Goal: Navigation & Orientation: Find specific page/section

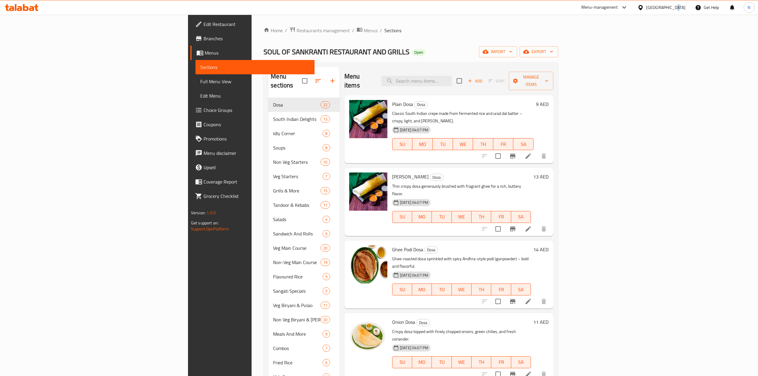
click at [672, 5] on div "[GEOGRAPHIC_DATA]" at bounding box center [665, 7] width 39 height 7
click at [601, 61] on div "[GEOGRAPHIC_DATA]" at bounding box center [620, 61] width 39 height 7
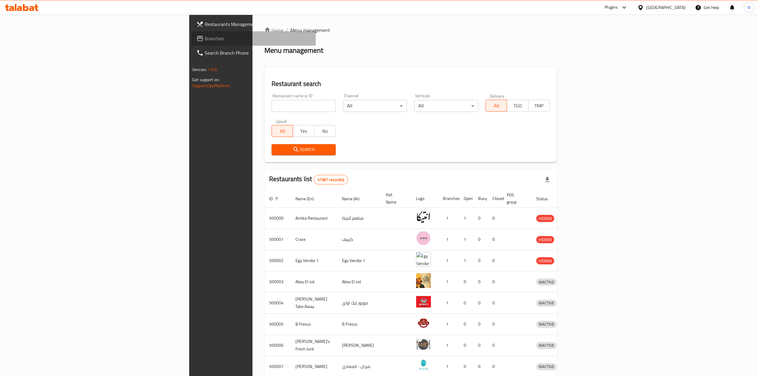
click at [191, 44] on link "Branches" at bounding box center [253, 38] width 124 height 14
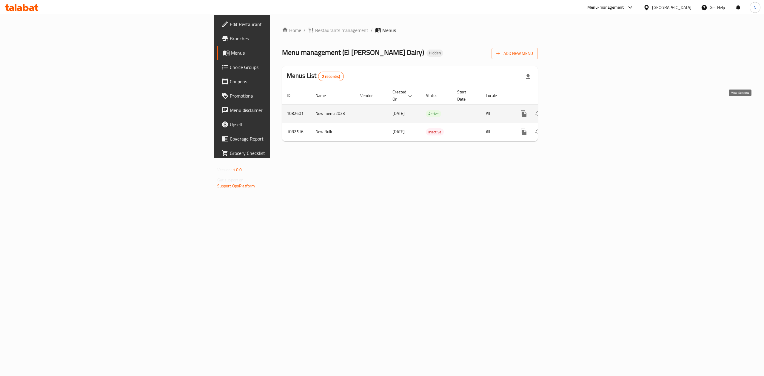
click at [574, 114] on link "enhanced table" at bounding box center [566, 113] width 14 height 14
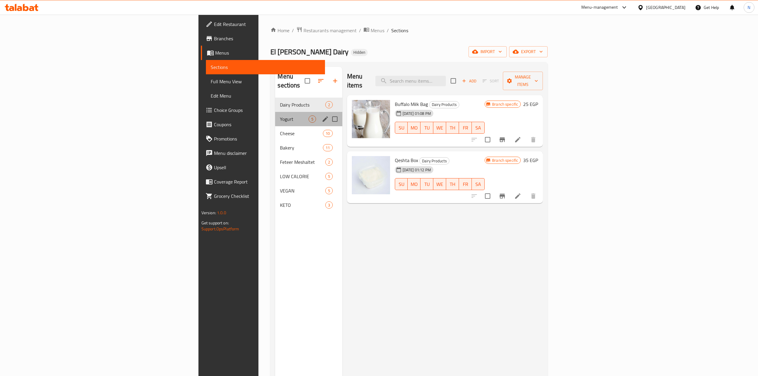
click at [275, 112] on div "Yogurt 5" at bounding box center [308, 119] width 67 height 14
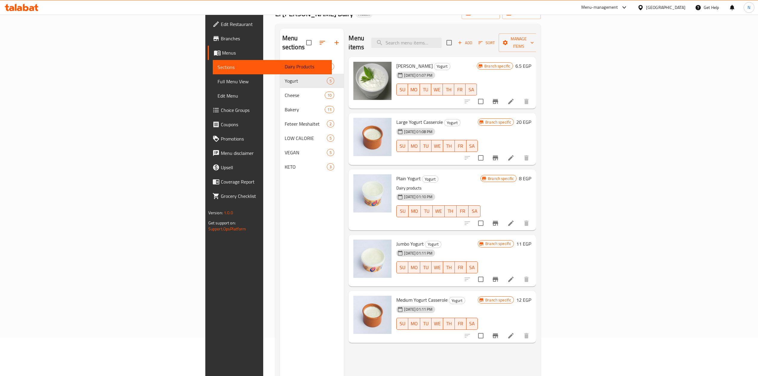
scroll to position [84, 0]
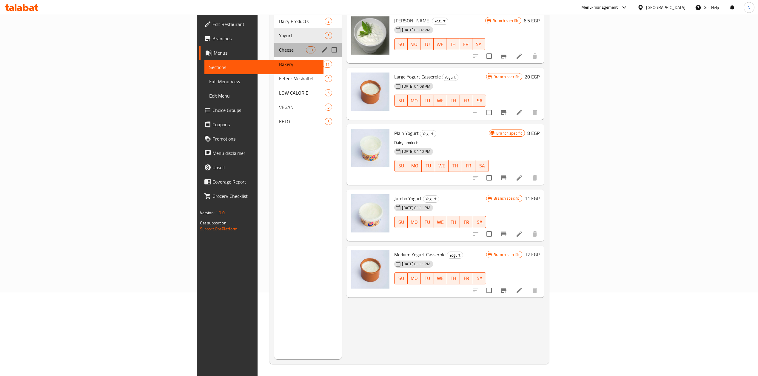
click at [274, 44] on div "Cheese 10" at bounding box center [307, 50] width 67 height 14
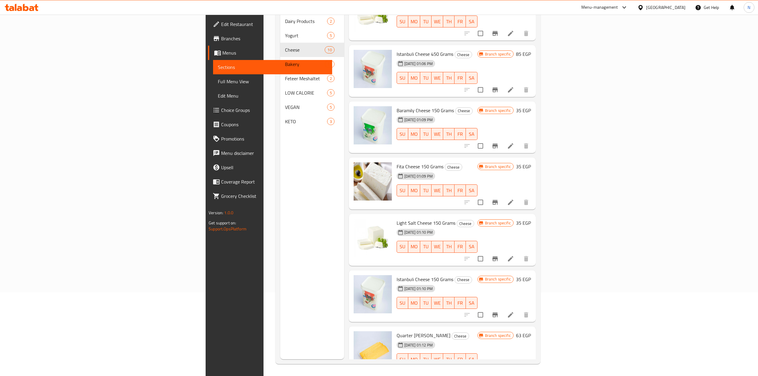
scroll to position [202, 0]
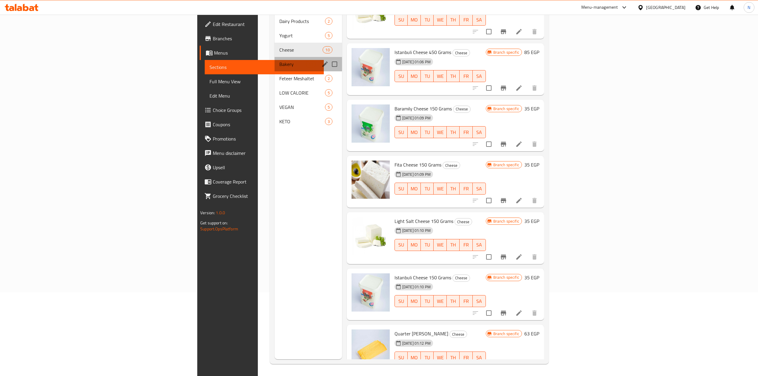
click at [279, 61] on span "Bakery" at bounding box center [292, 64] width 27 height 7
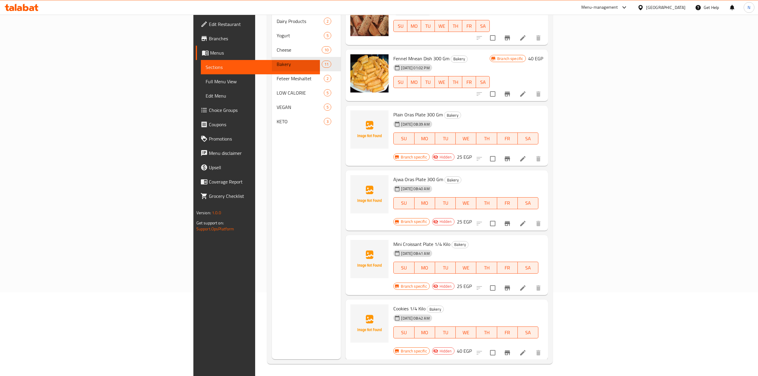
scroll to position [258, 0]
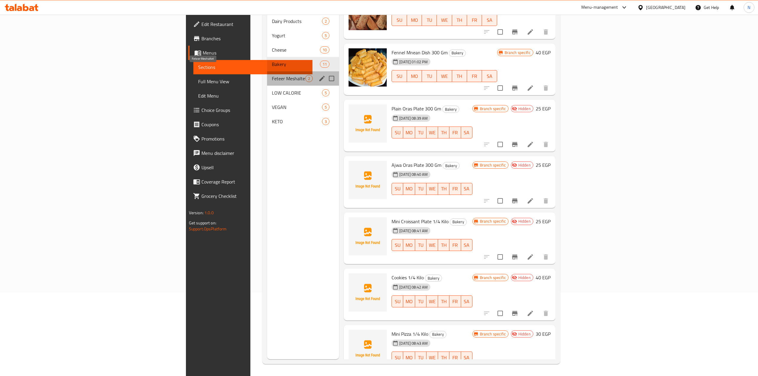
click at [272, 75] on span "Feteer Meshaltet" at bounding box center [288, 78] width 33 height 7
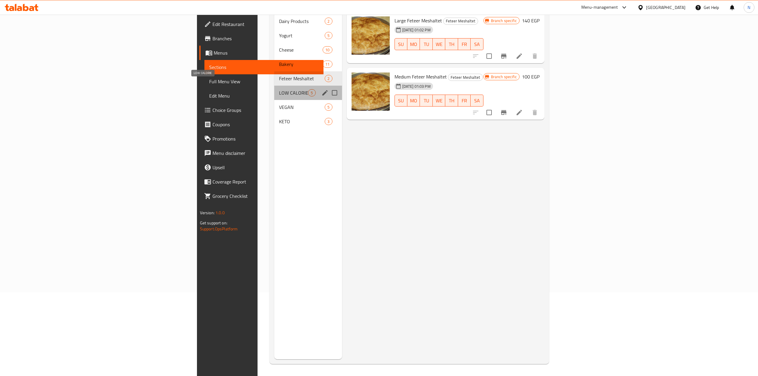
click at [279, 89] on span "LOW CALORIE" at bounding box center [293, 92] width 29 height 7
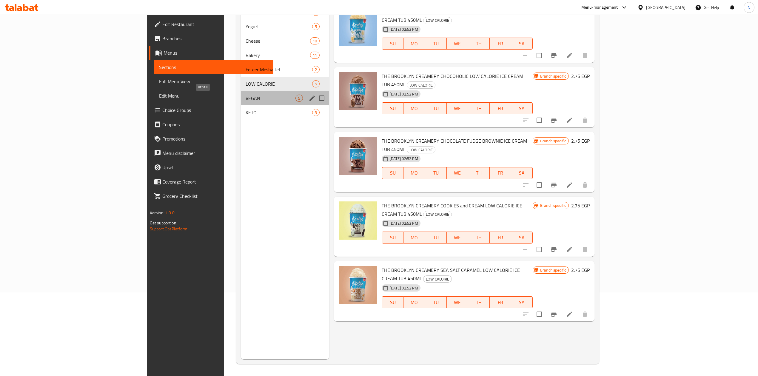
click at [256, 97] on span "VEGAN" at bounding box center [270, 98] width 50 height 7
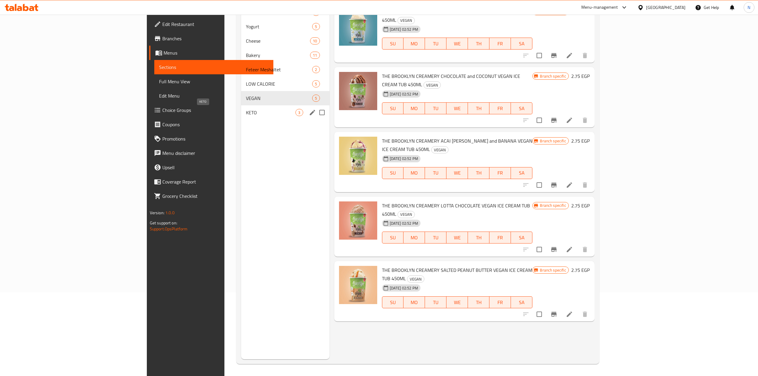
click at [257, 109] on span "KETO" at bounding box center [271, 112] width 50 height 7
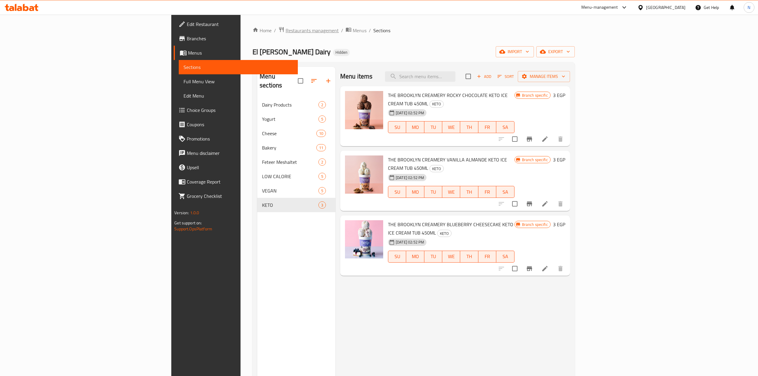
click at [285, 28] on span "Restaurants management" at bounding box center [311, 30] width 53 height 7
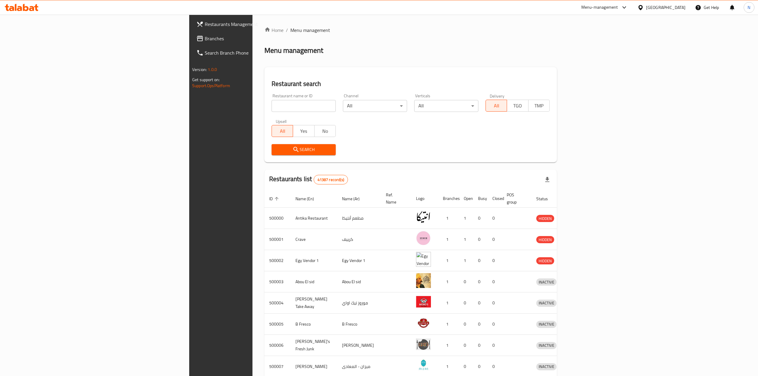
click at [186, 103] on div at bounding box center [379, 188] width 758 height 376
click at [271, 107] on input "search" at bounding box center [303, 106] width 64 height 12
paste input "687698"
type input "687698"
click button "Search" at bounding box center [303, 149] width 64 height 11
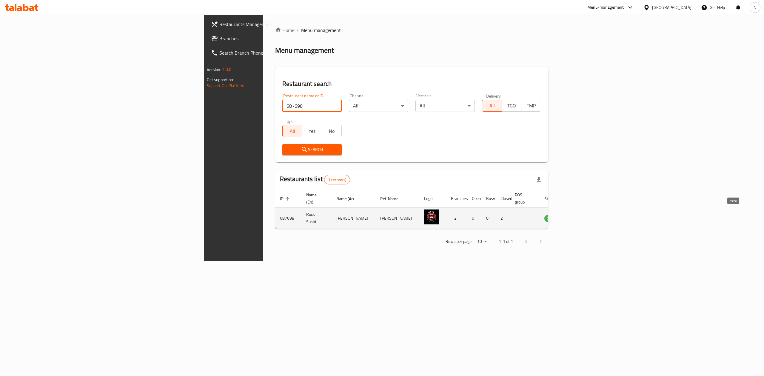
click at [582, 216] on icon "enhanced table" at bounding box center [579, 218] width 7 height 5
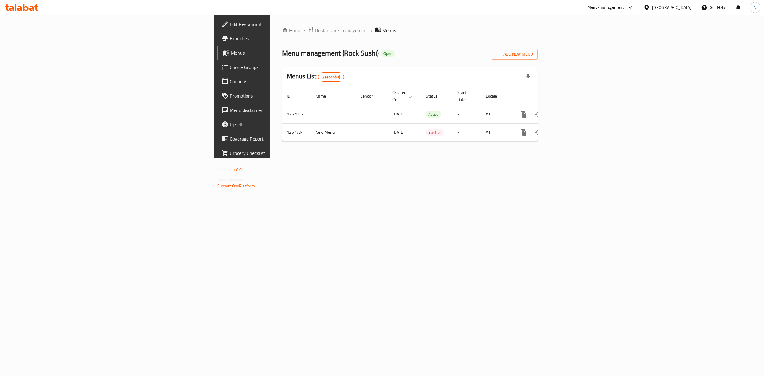
click at [217, 43] on link "Branches" at bounding box center [279, 38] width 125 height 14
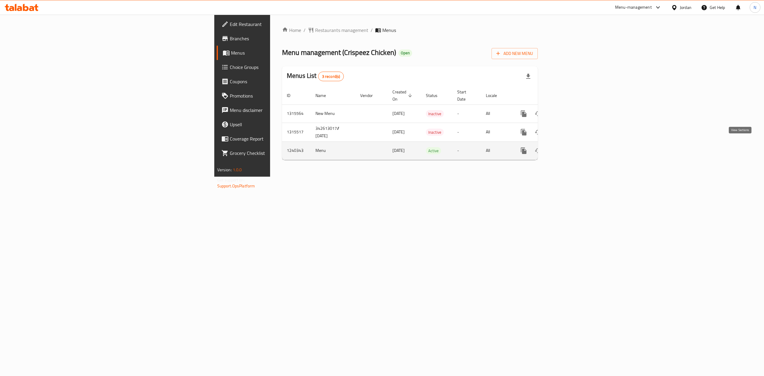
click at [570, 147] on icon "enhanced table" at bounding box center [566, 150] width 7 height 7
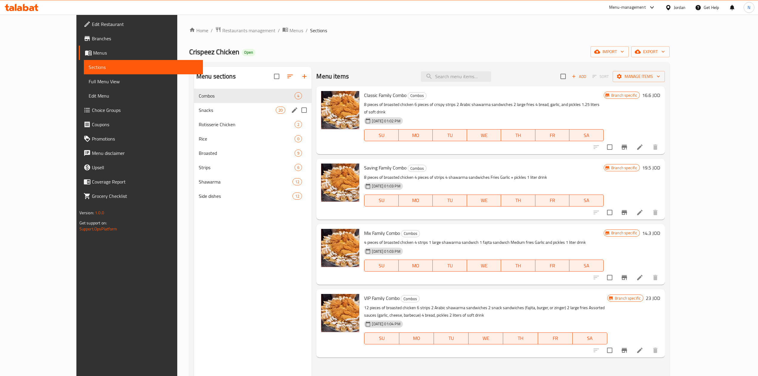
drag, startPoint x: 182, startPoint y: 109, endPoint x: 186, endPoint y: 117, distance: 9.5
click at [199, 109] on span "Snacks" at bounding box center [237, 109] width 77 height 7
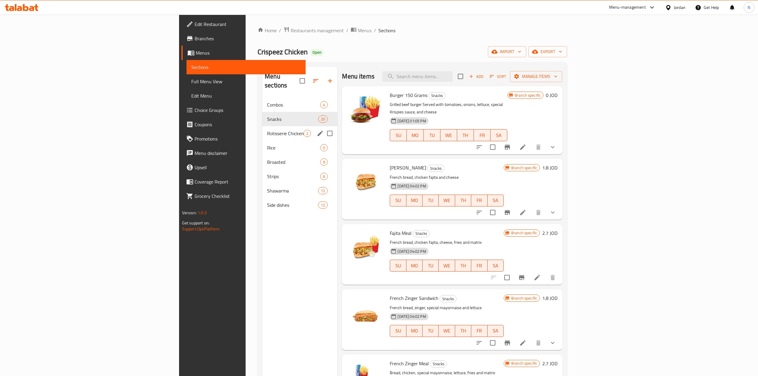
click at [262, 126] on div "Rotisserie Chicken 2" at bounding box center [299, 133] width 75 height 14
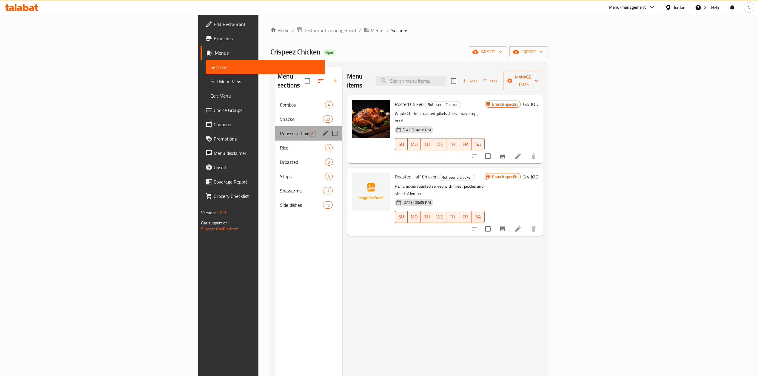
click at [275, 131] on div "Rotisserie Chicken 2" at bounding box center [308, 133] width 67 height 14
click at [275, 144] on div "Rice 0" at bounding box center [308, 147] width 67 height 14
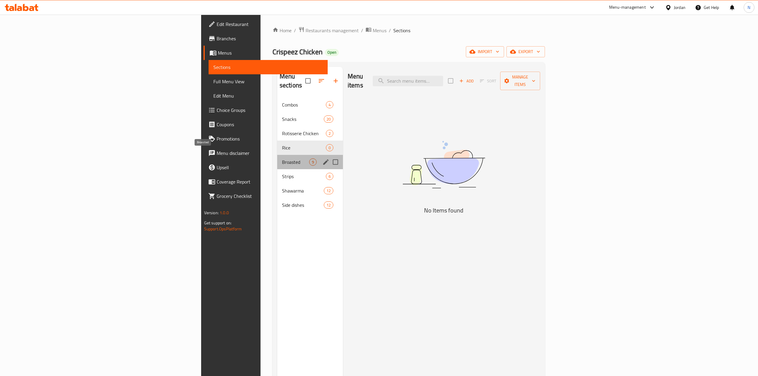
click at [282, 158] on span "Broasted" at bounding box center [295, 161] width 27 height 7
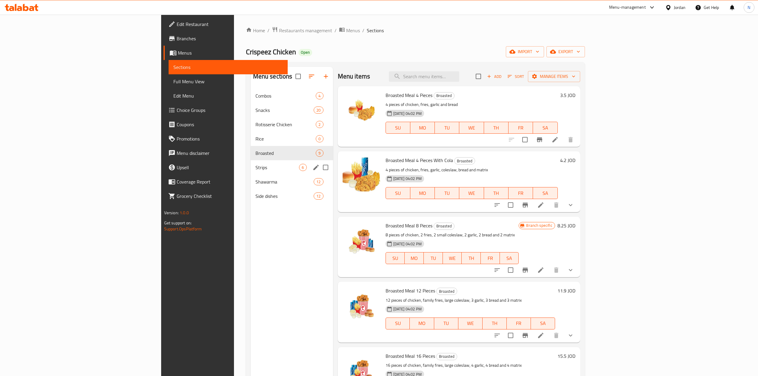
click at [251, 162] on div "Strips 6" at bounding box center [292, 167] width 82 height 14
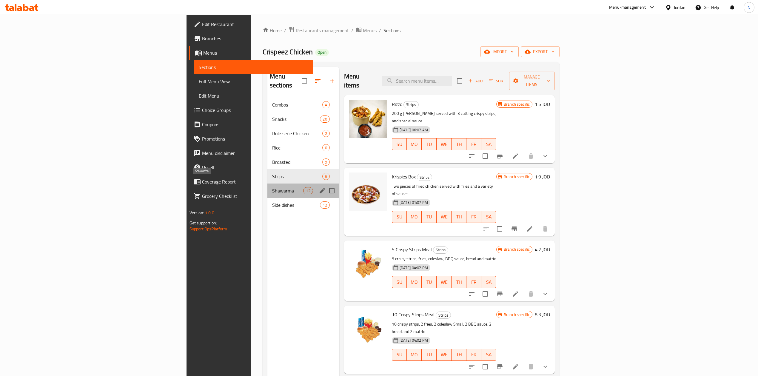
drag, startPoint x: 198, startPoint y: 180, endPoint x: 197, endPoint y: 204, distance: 24.8
click at [272, 187] on span "Shawarma" at bounding box center [287, 190] width 31 height 7
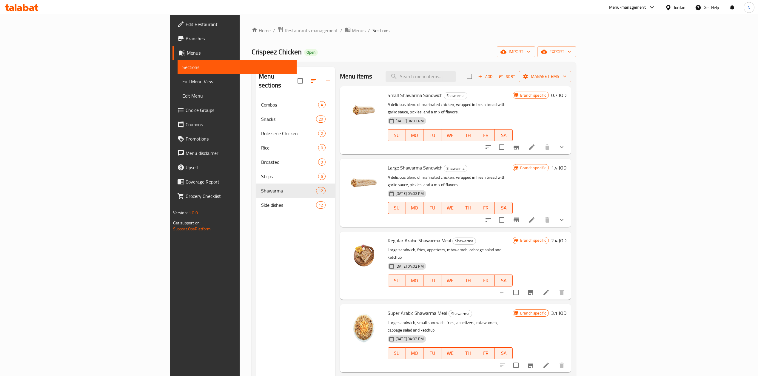
drag, startPoint x: 197, startPoint y: 204, endPoint x: 184, endPoint y: 227, distance: 26.6
click at [256, 206] on nav "Combos 4 Snacks 20 Rotisserie Chicken 2 Rice 0 Broasted 9 Strips 6 Shawarma 12 …" at bounding box center [295, 154] width 79 height 119
click at [256, 227] on div "Menu sections Combos 4 Snacks 20 Rotisserie Chicken 2 Rice 0 Broasted 9 Strips …" at bounding box center [295, 255] width 79 height 376
click at [668, 7] on icon at bounding box center [668, 7] width 6 height 6
click at [610, 64] on div "[GEOGRAPHIC_DATA]" at bounding box center [639, 61] width 89 height 14
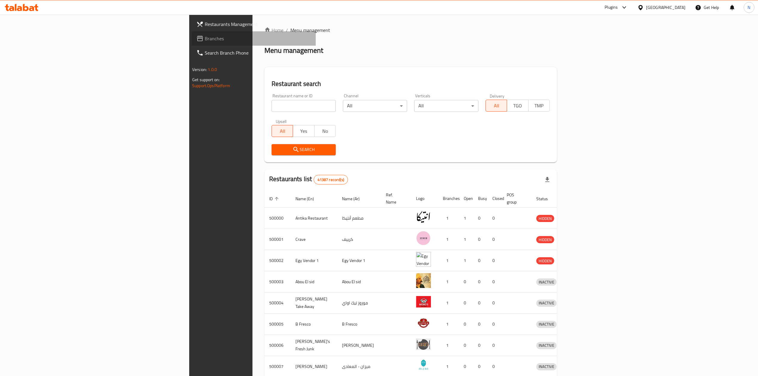
click at [205, 41] on span "Branches" at bounding box center [258, 38] width 106 height 7
